Goal: Transaction & Acquisition: Purchase product/service

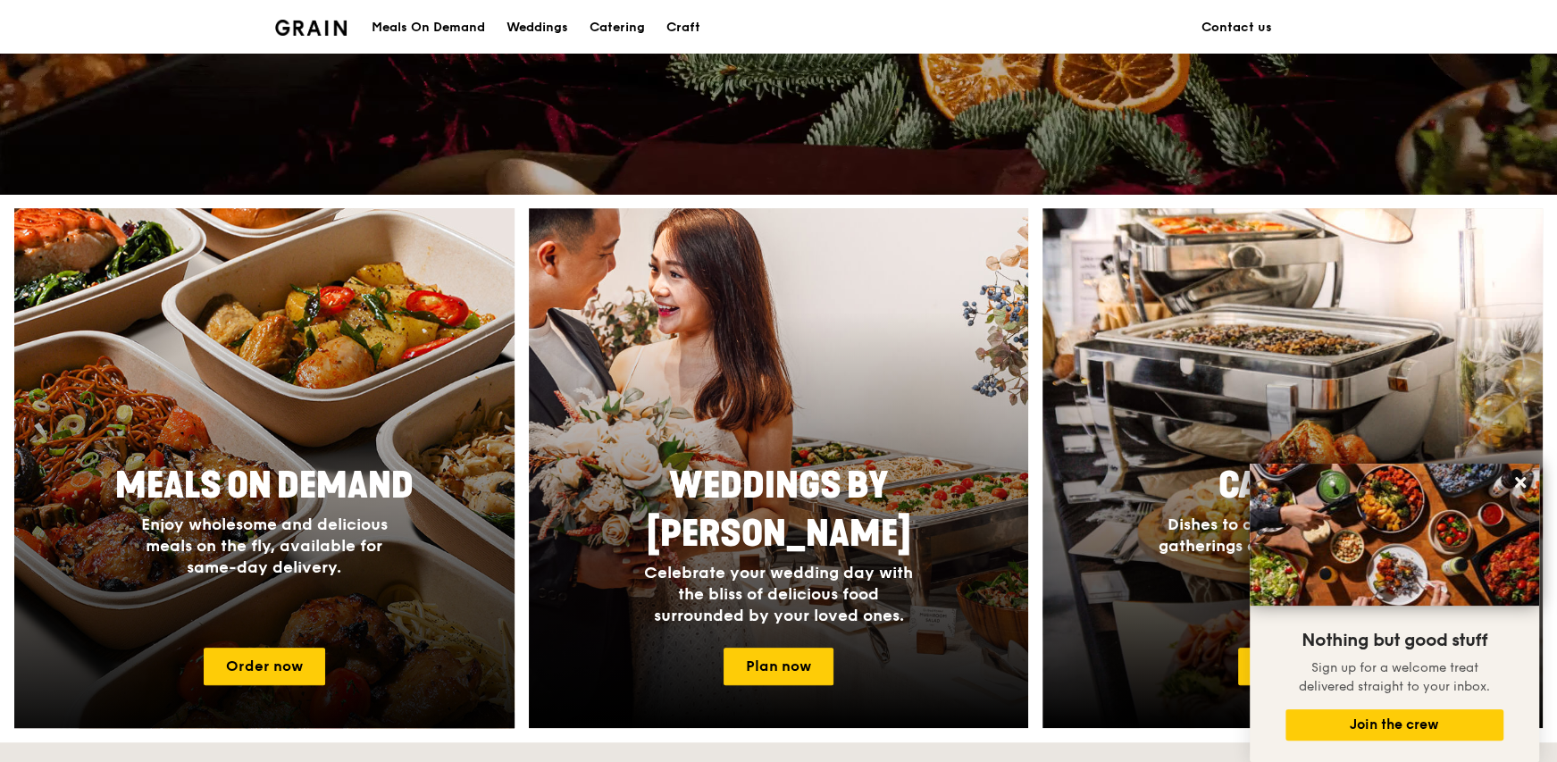
scroll to position [536, 0]
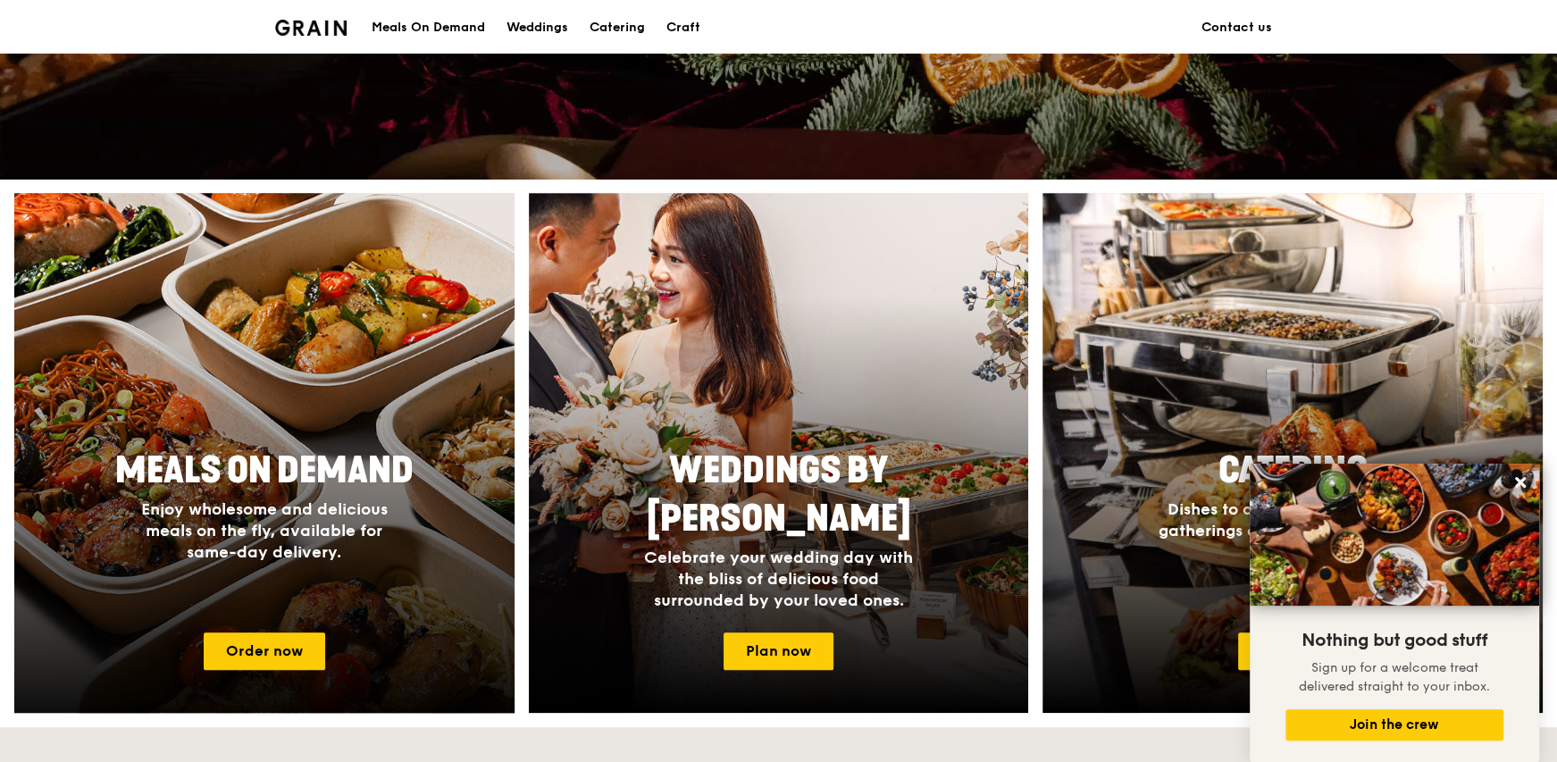
click at [403, 405] on div at bounding box center [264, 453] width 550 height 572
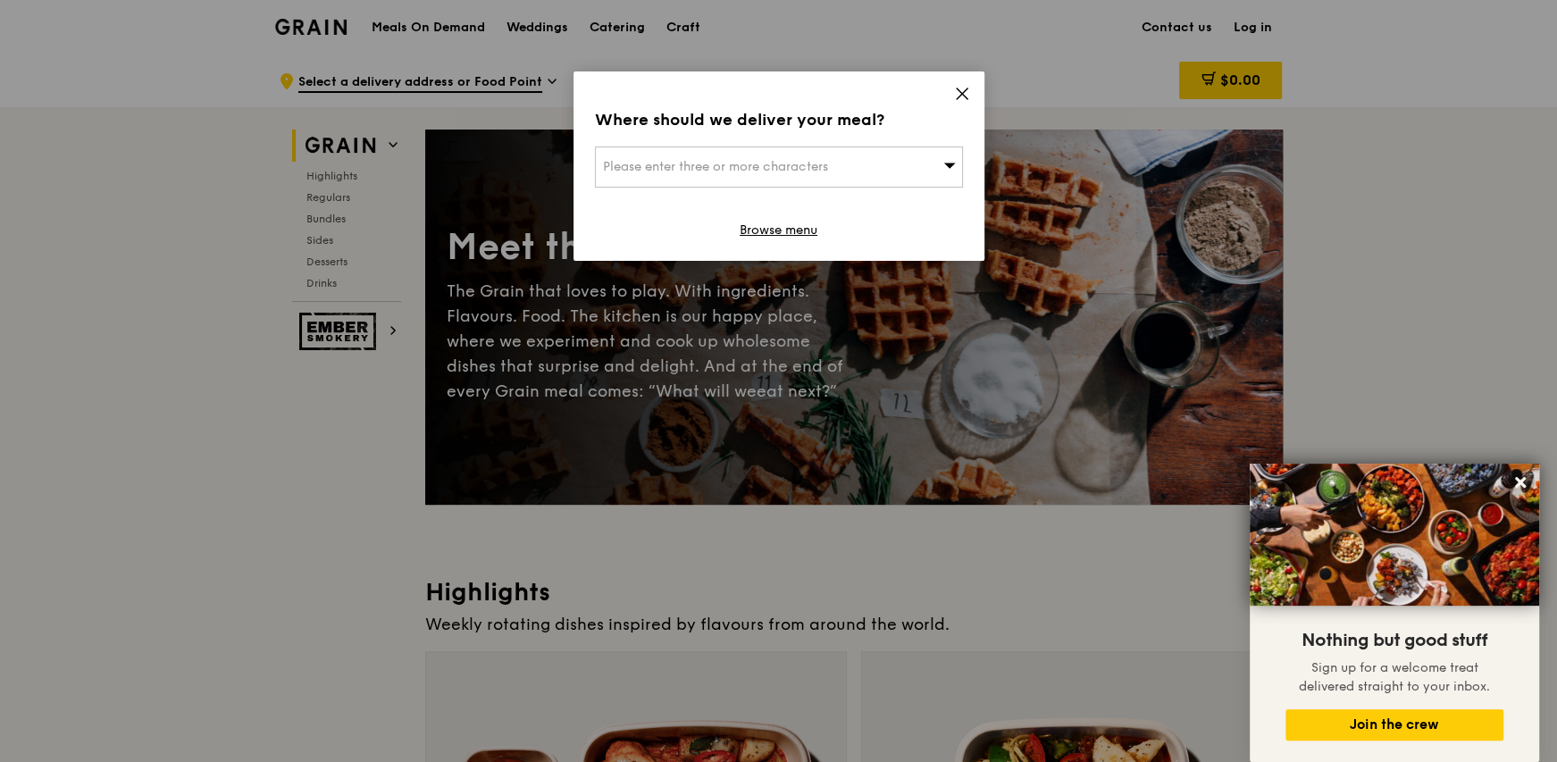
click at [973, 93] on div "Where should we deliver your meal? Please enter three or more characters Browse…" at bounding box center [778, 165] width 411 height 189
click at [965, 93] on icon at bounding box center [962, 94] width 16 height 16
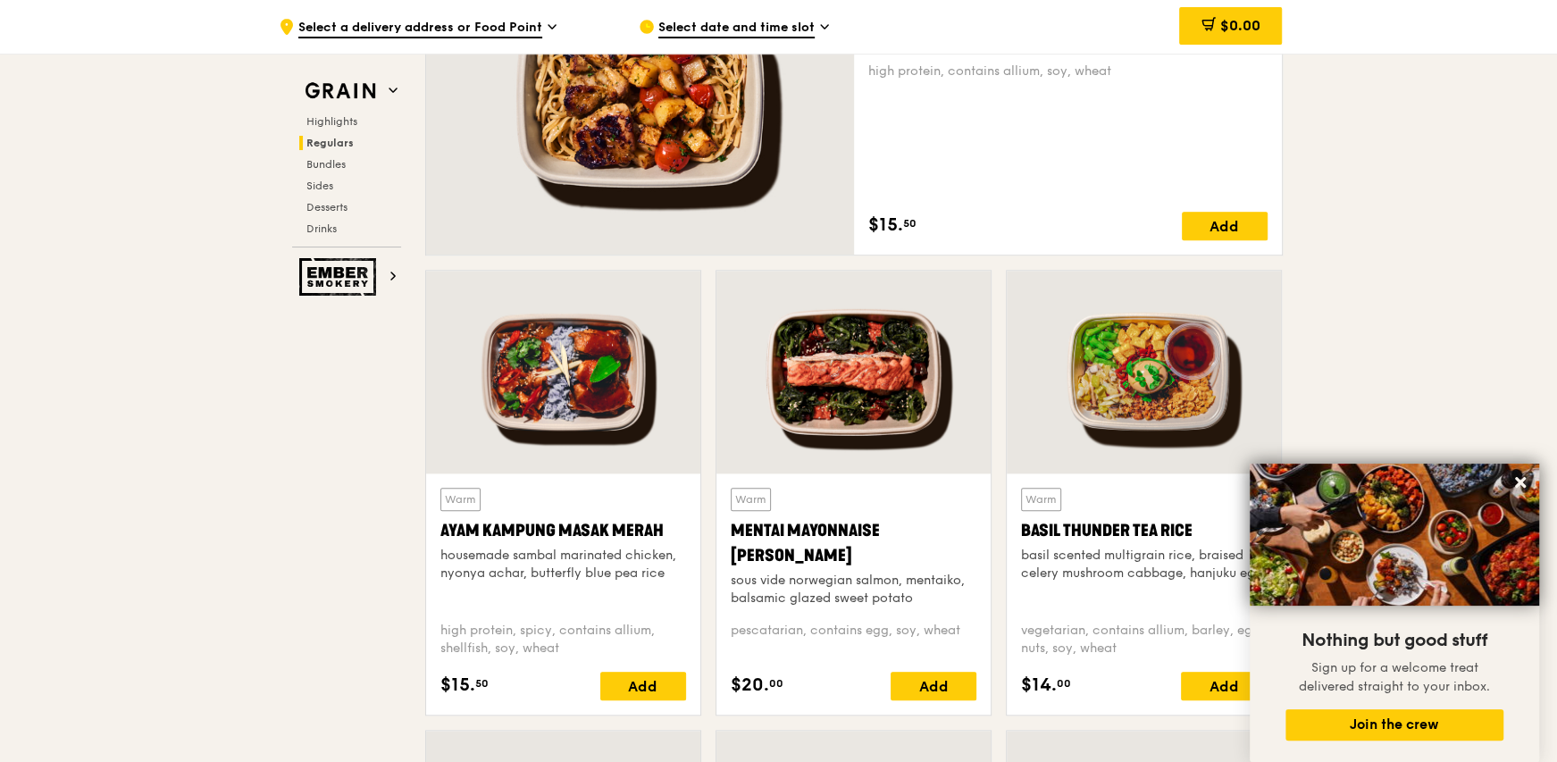
scroll to position [1429, 0]
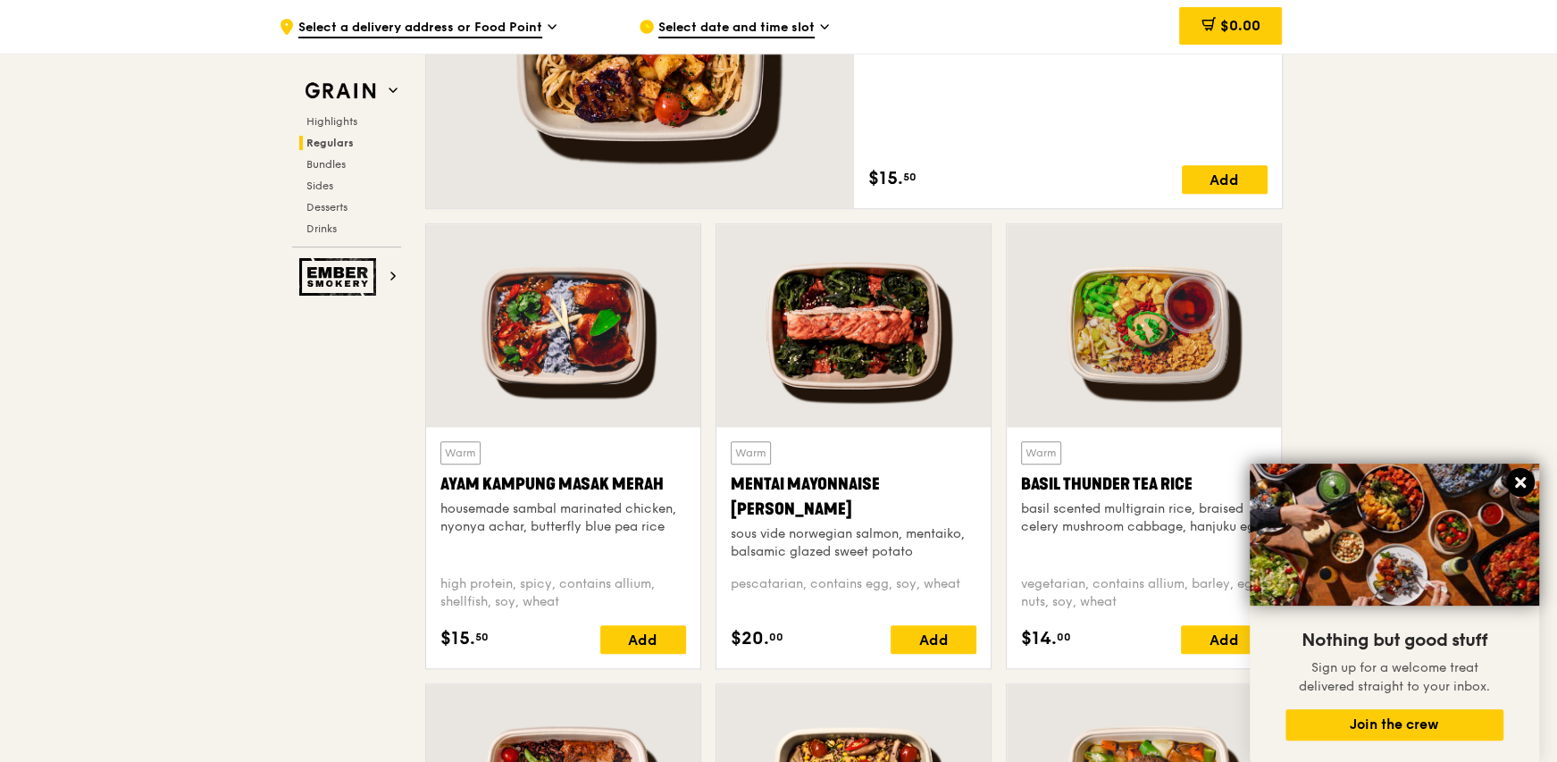
click at [1525, 478] on icon at bounding box center [1520, 482] width 16 height 16
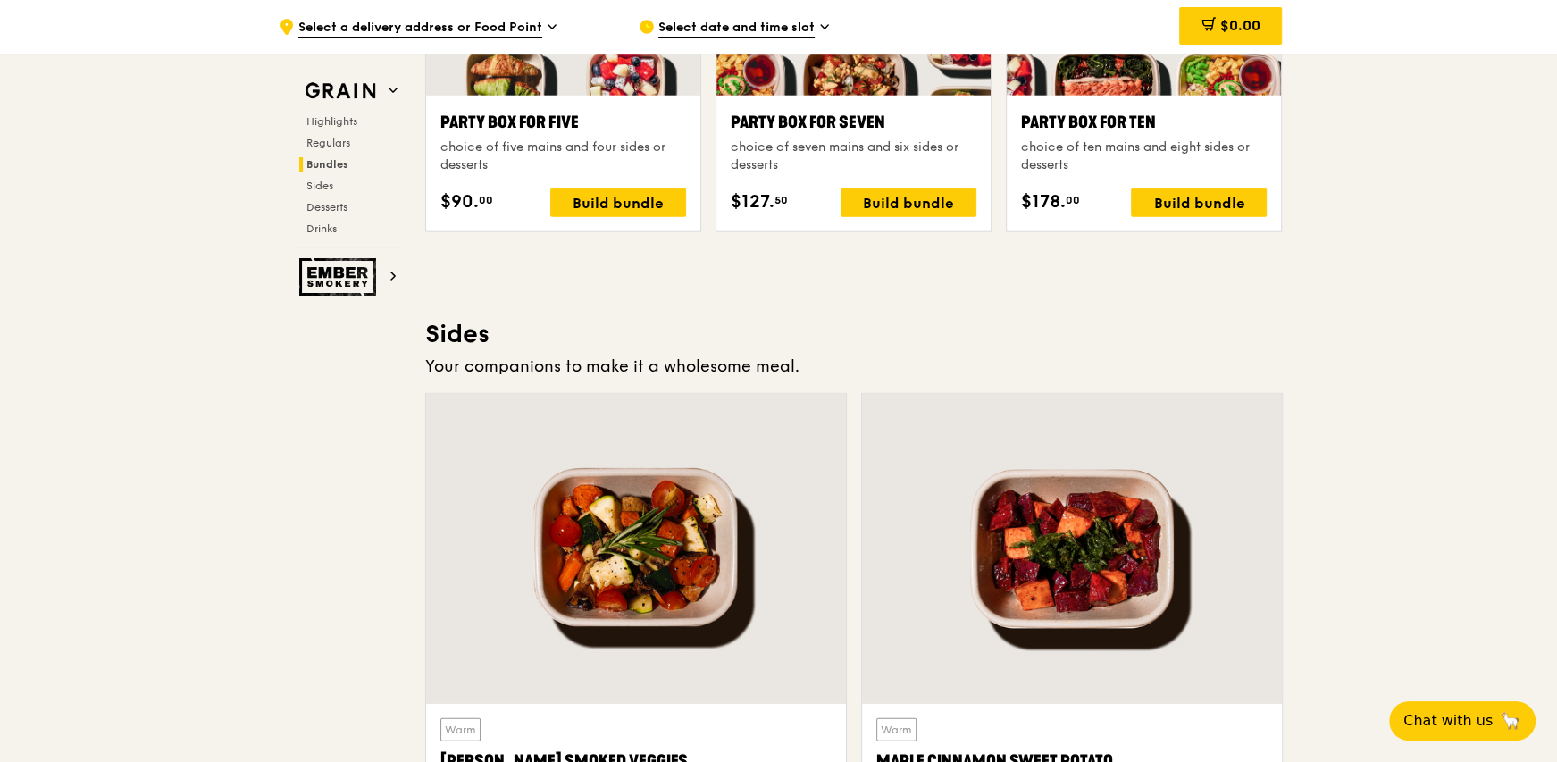
scroll to position [3751, 0]
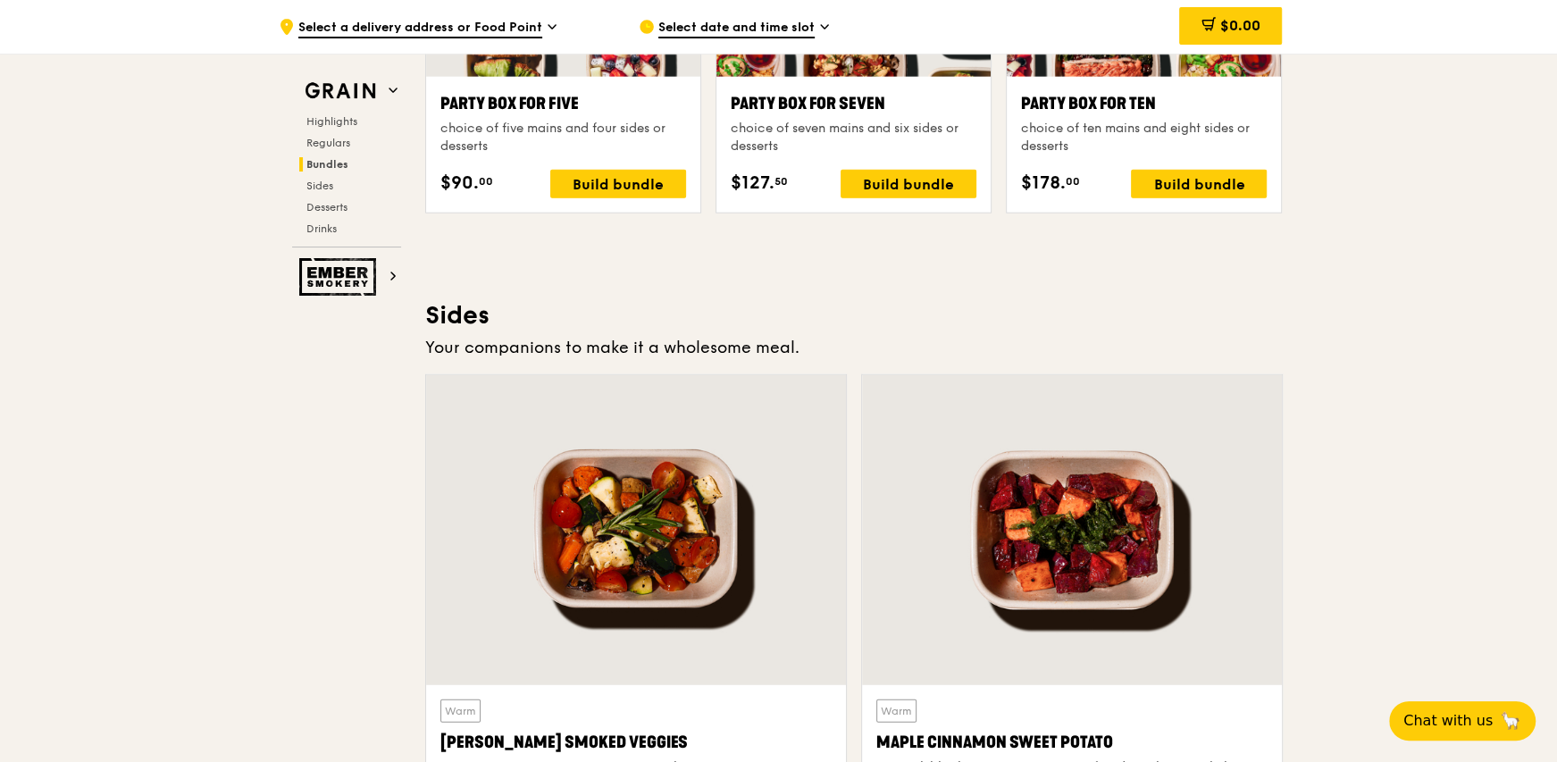
click at [1394, 340] on div ".cls-1 { fill: none; stroke: #fff; stroke-linecap: round; stroke-linejoin: roun…" at bounding box center [778, 73] width 1557 height 7541
